Goal: Information Seeking & Learning: Learn about a topic

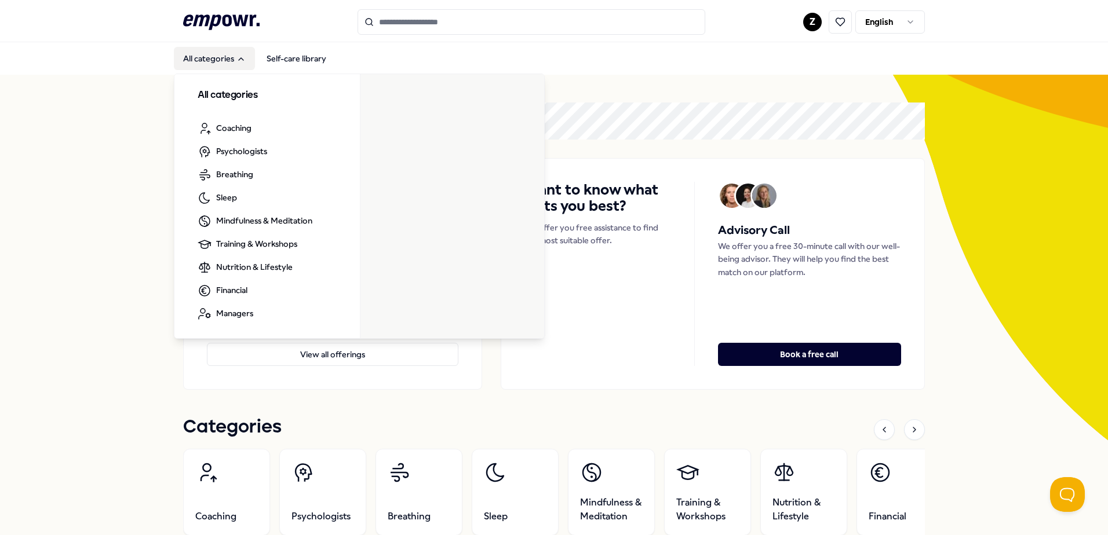
click at [213, 61] on button "All categories" at bounding box center [214, 58] width 81 height 23
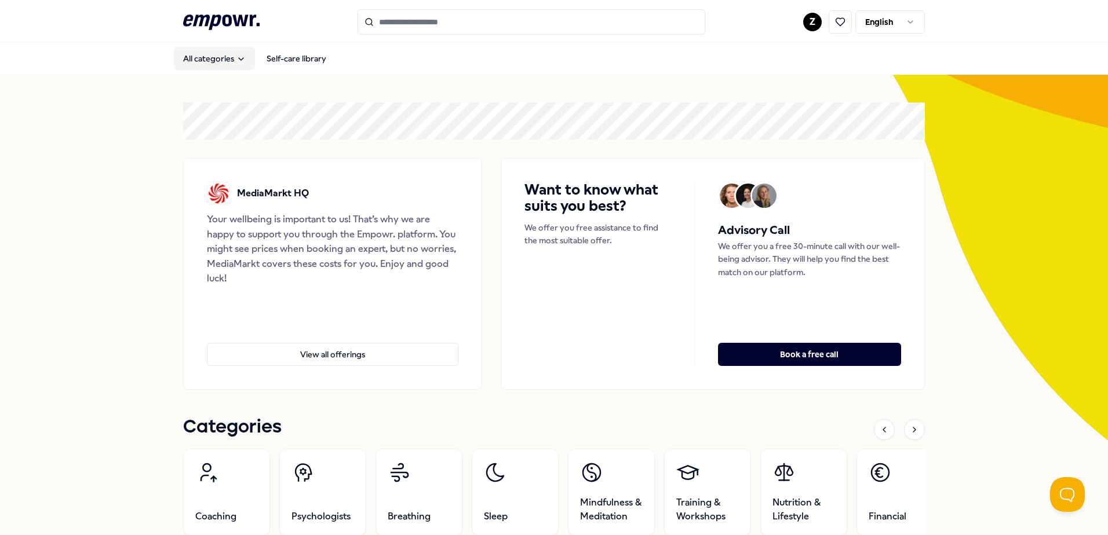
click at [213, 61] on button "All categories" at bounding box center [214, 58] width 81 height 23
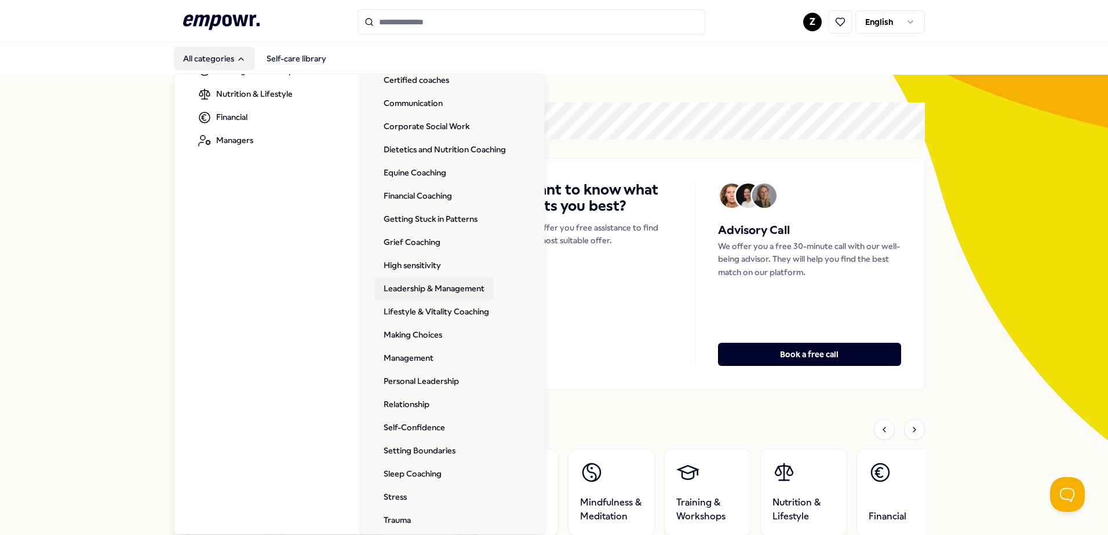
scroll to position [174, 0]
drag, startPoint x: 440, startPoint y: 378, endPoint x: 427, endPoint y: 378, distance: 13.3
click at [427, 378] on link "Personal Leadership" at bounding box center [421, 381] width 94 height 23
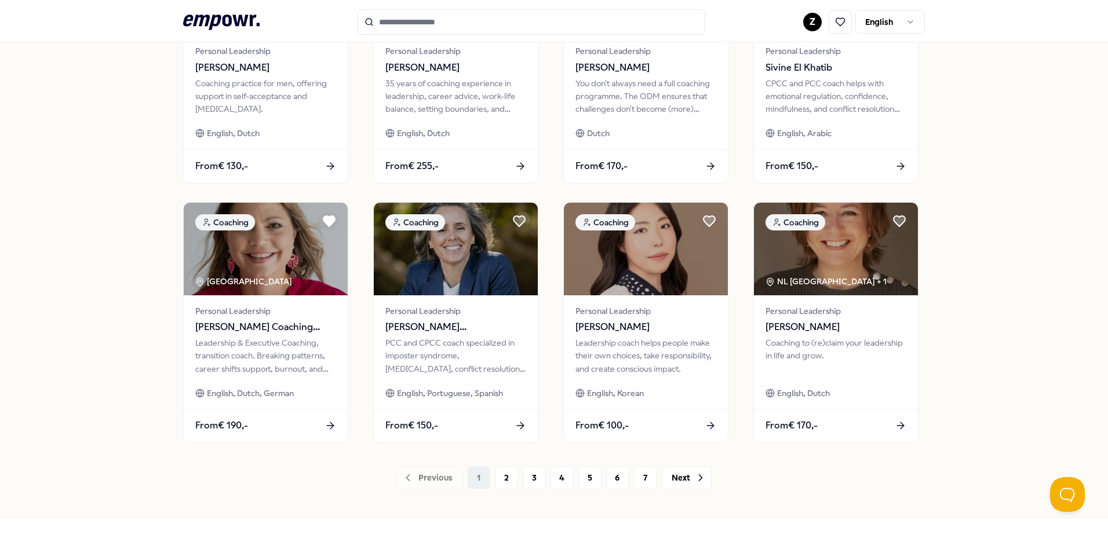
scroll to position [464, 0]
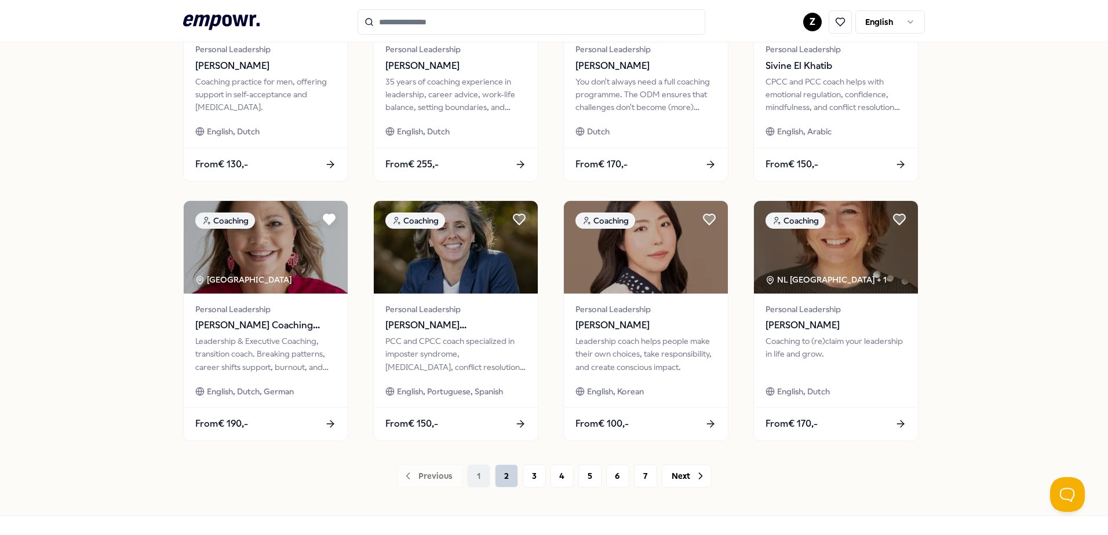
click at [508, 475] on button "2" at bounding box center [506, 476] width 23 height 23
